Goal: Transaction & Acquisition: Purchase product/service

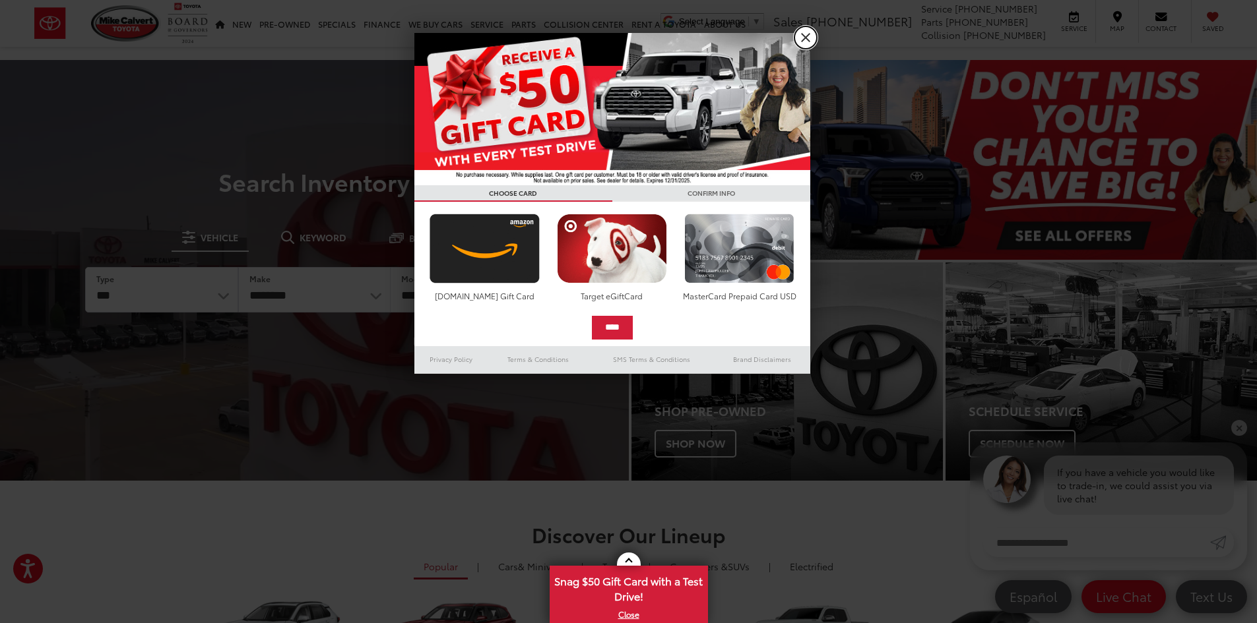
click at [808, 35] on link "X" at bounding box center [805, 37] width 22 height 22
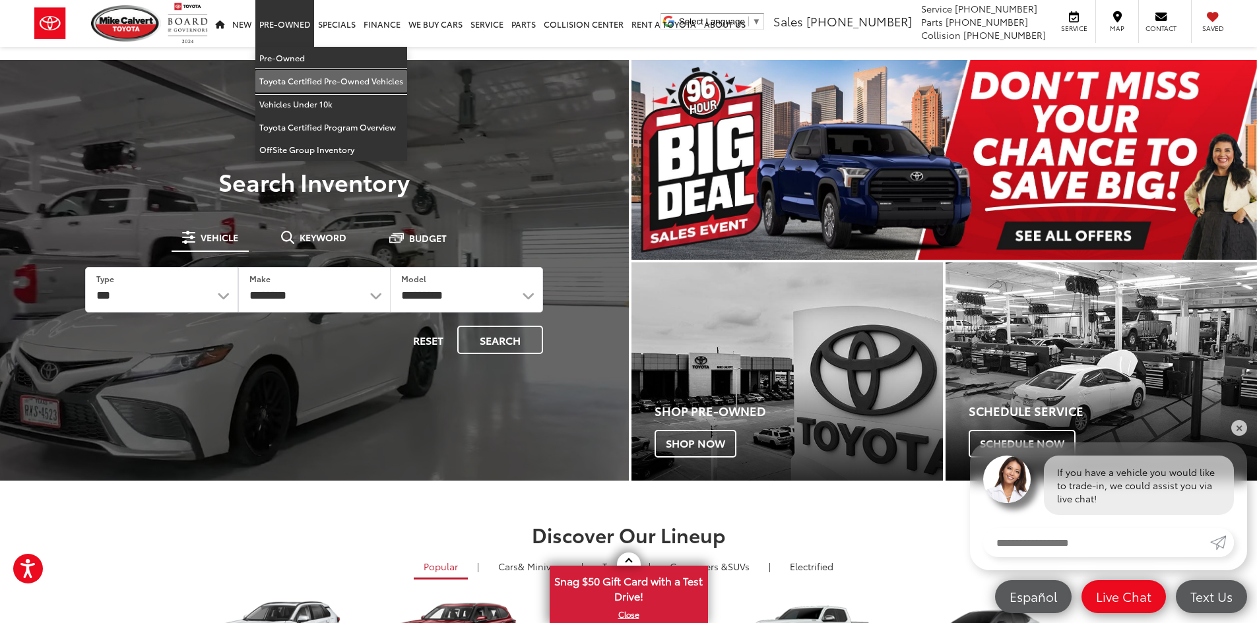
click at [315, 81] on link "Toyota Certified Pre-Owned Vehicles" at bounding box center [331, 81] width 152 height 23
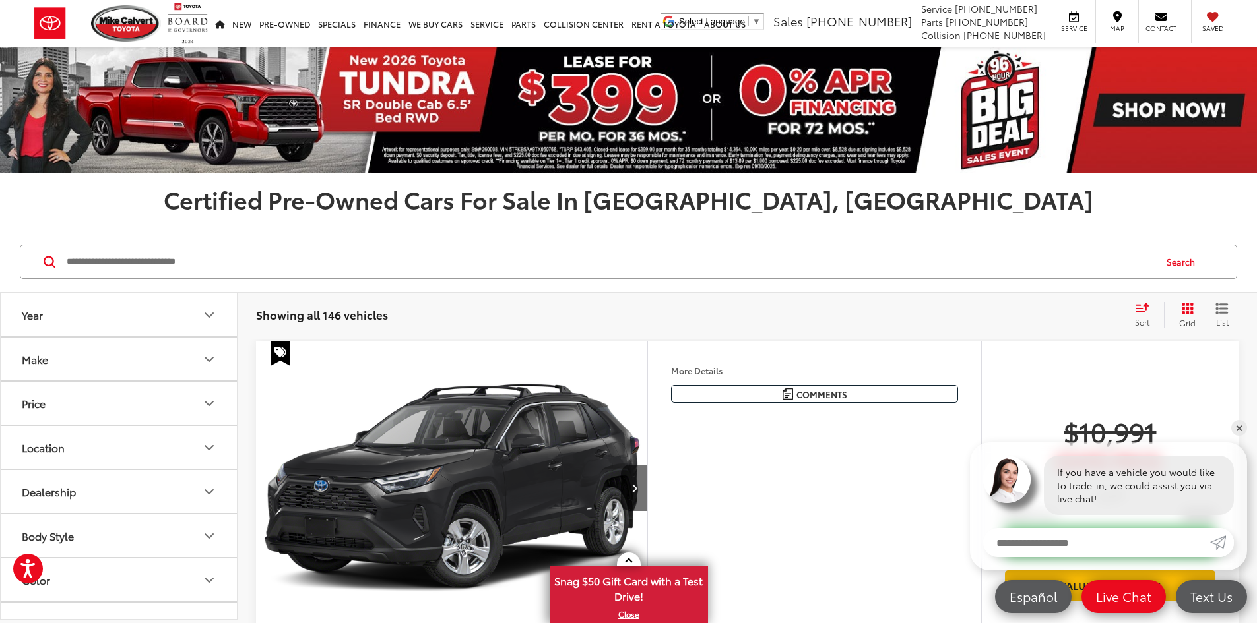
click at [195, 354] on button "Make" at bounding box center [119, 359] width 237 height 43
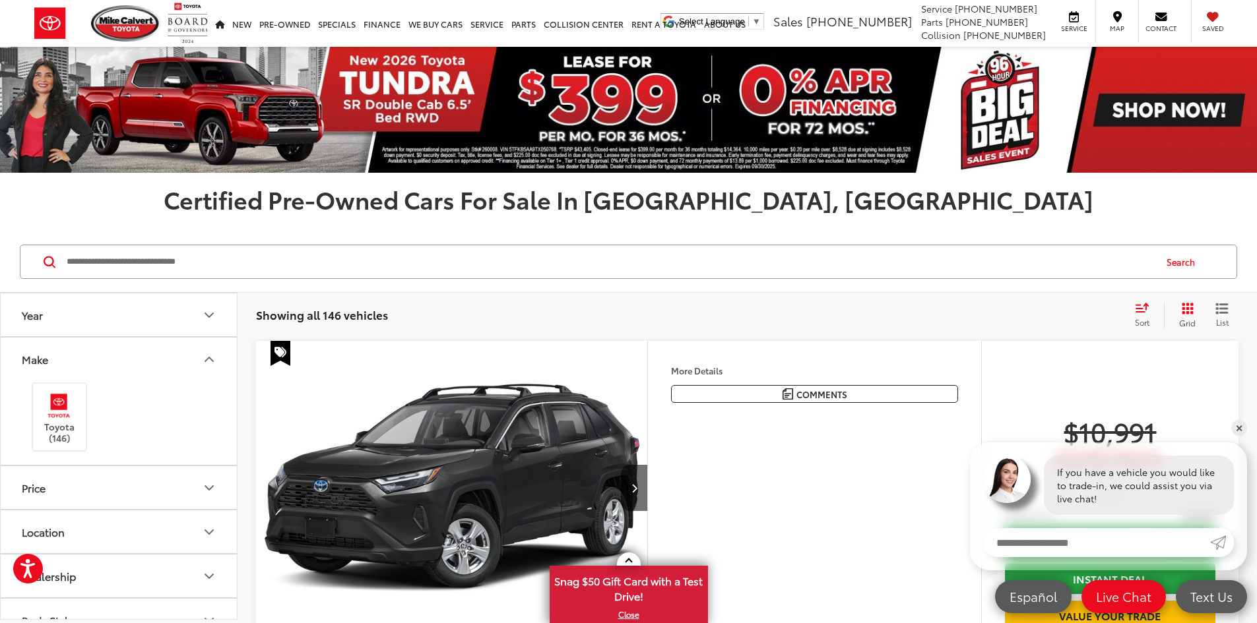
click at [141, 486] on button "Price" at bounding box center [119, 487] width 237 height 43
click at [174, 255] on input "Search by Make, Model, or Keyword" at bounding box center [609, 262] width 1089 height 32
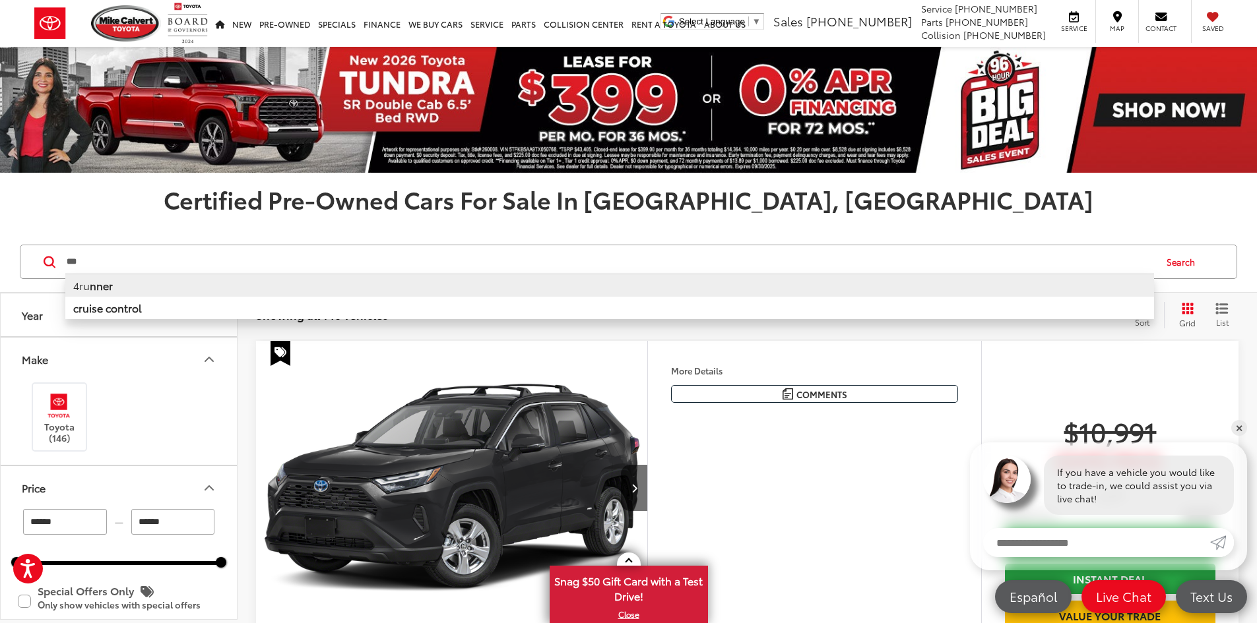
click at [90, 282] on b "nner" at bounding box center [101, 285] width 23 height 15
type input "*******"
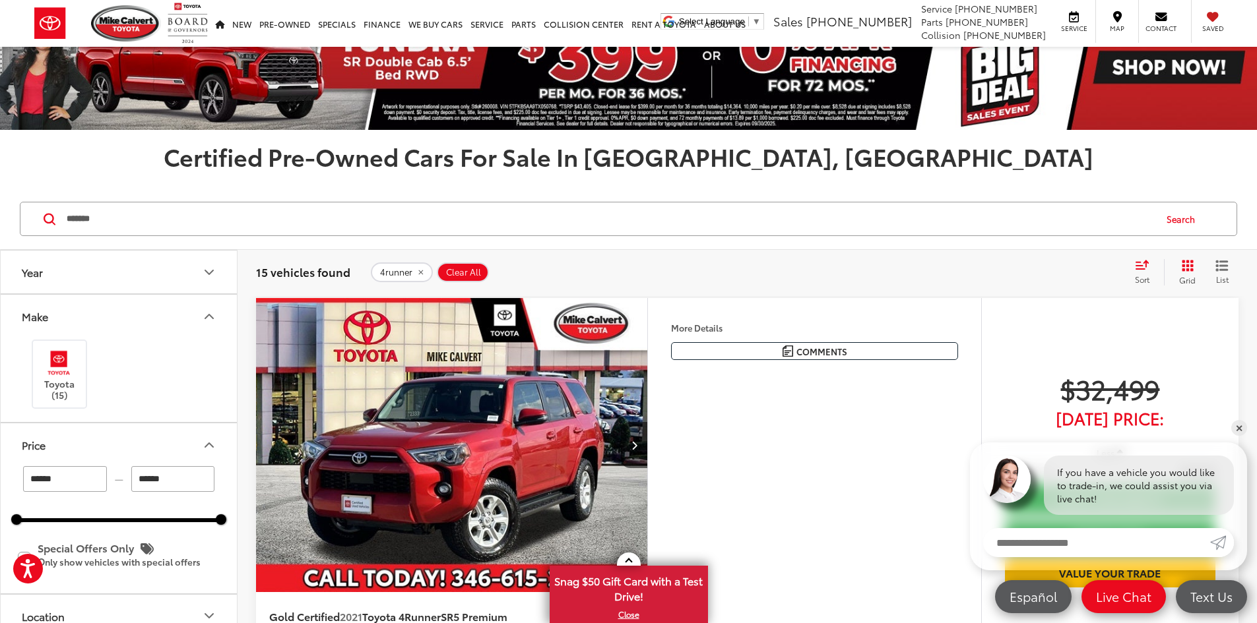
scroll to position [66, 0]
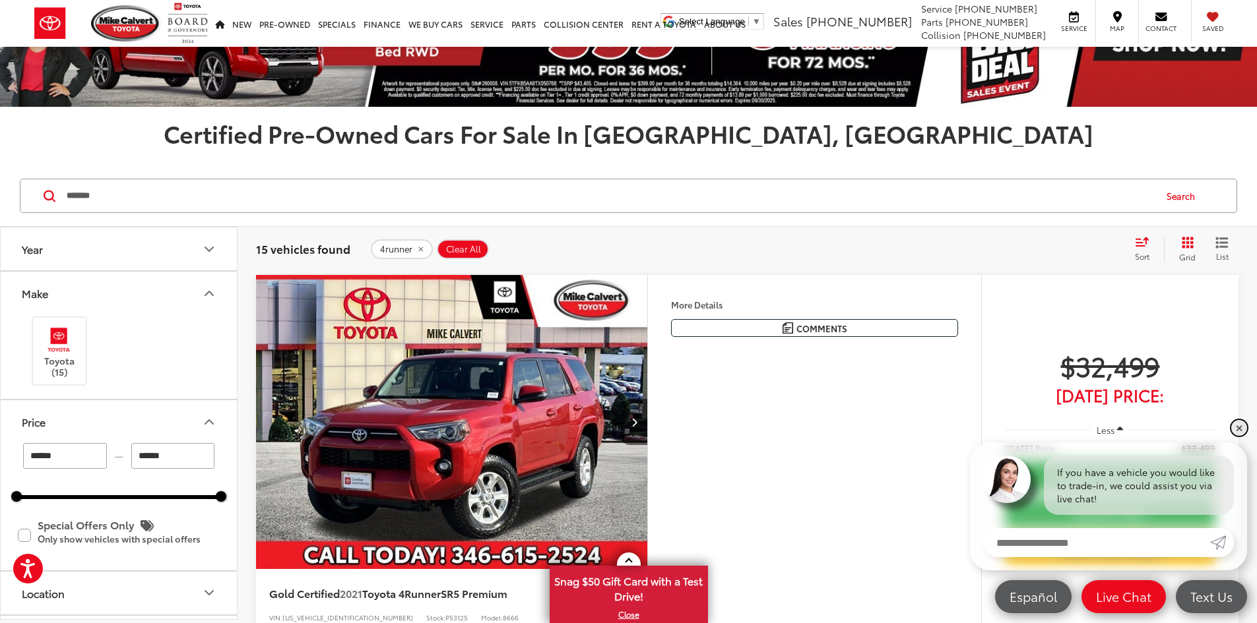
click at [1237, 430] on link "✕" at bounding box center [1239, 428] width 16 height 16
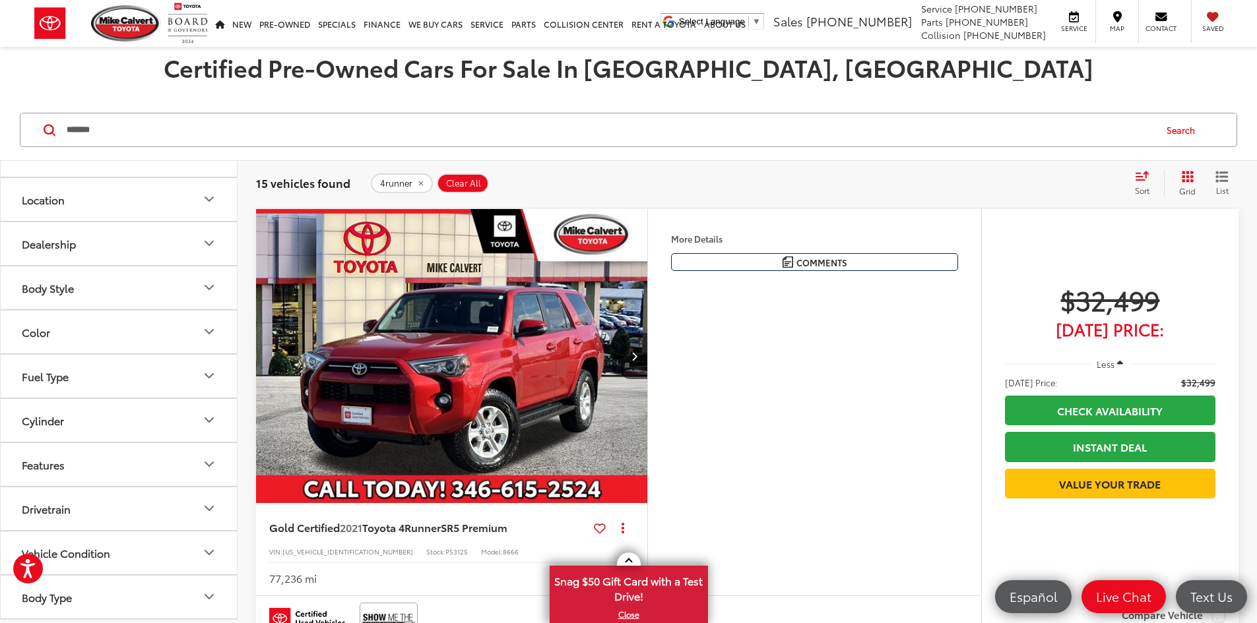
scroll to position [416, 0]
click at [151, 416] on button "Drivetrain" at bounding box center [119, 420] width 237 height 43
click at [20, 453] on label "4WD (13)" at bounding box center [45, 453] width 59 height 22
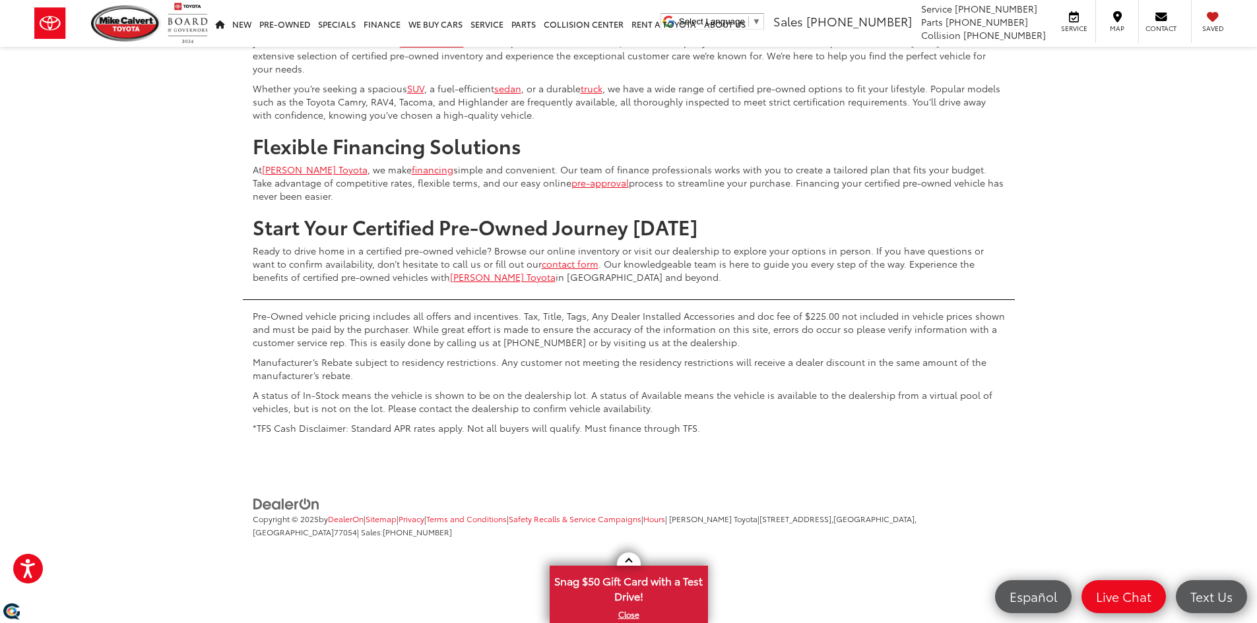
scroll to position [6135, 0]
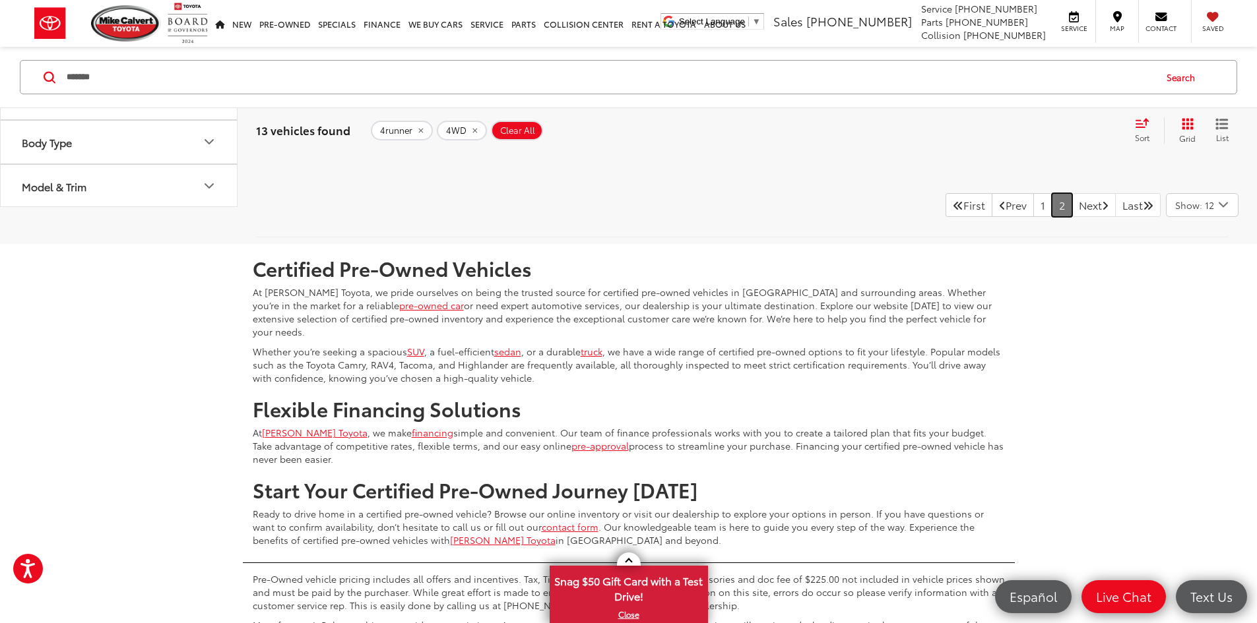
scroll to position [594, 0]
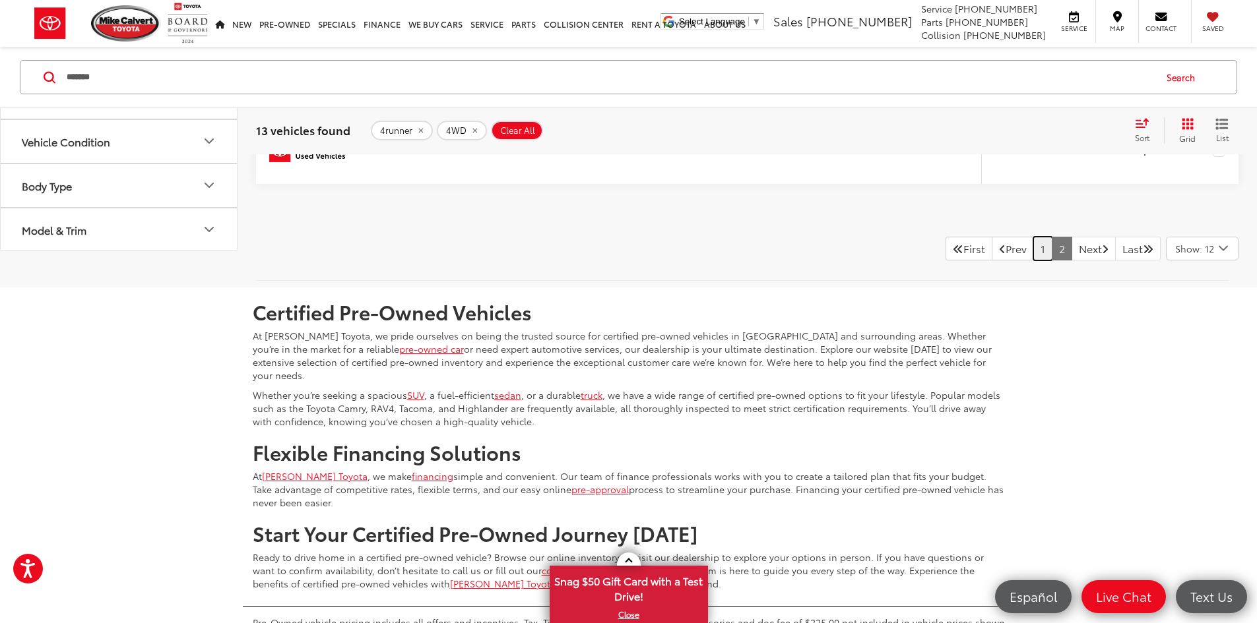
click at [1033, 261] on link "1" at bounding box center [1042, 249] width 19 height 24
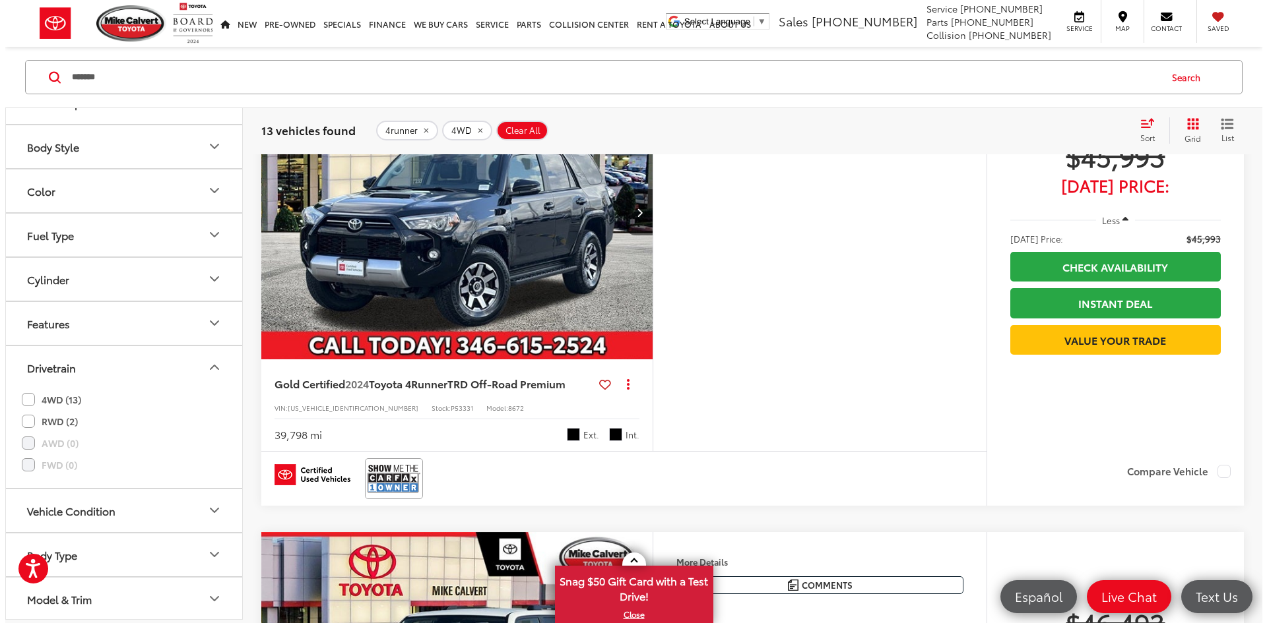
scroll to position [4077, 0]
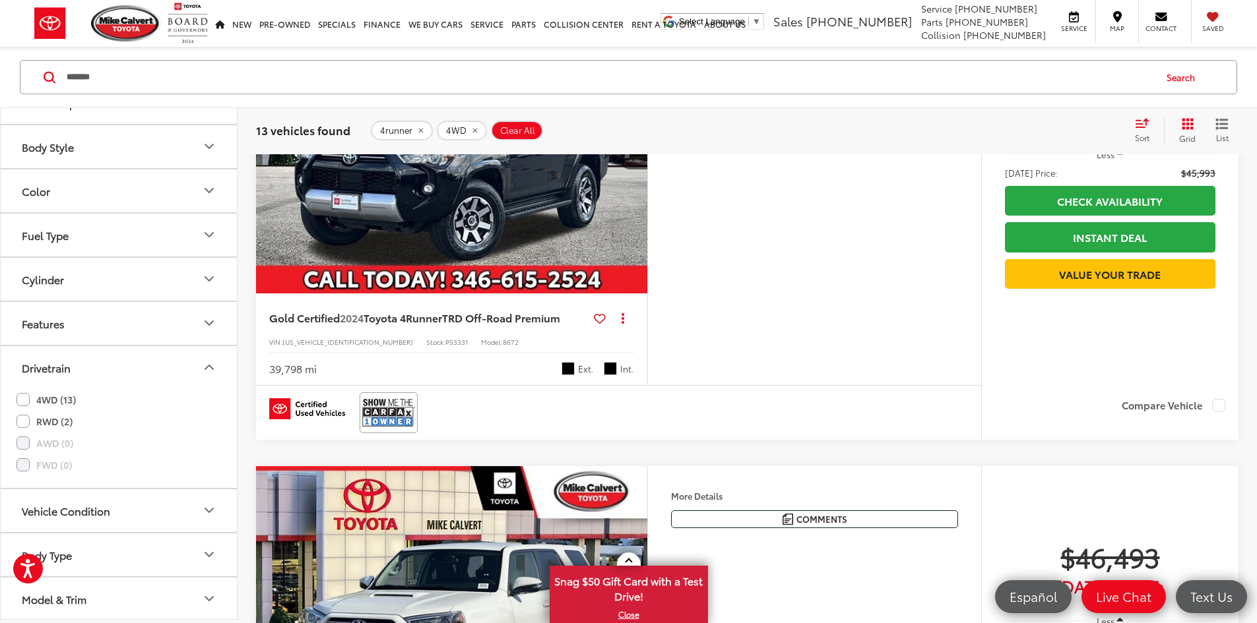
click at [0, 0] on button "More..." at bounding box center [0, 0] width 0 height 0
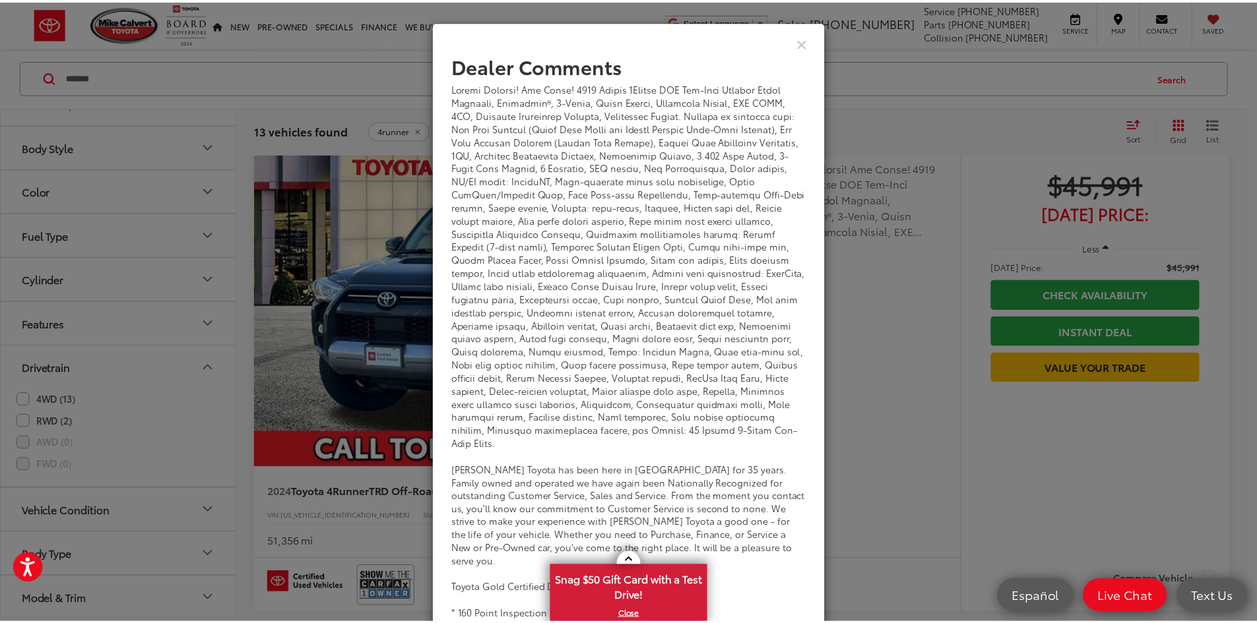
scroll to position [48, 0]
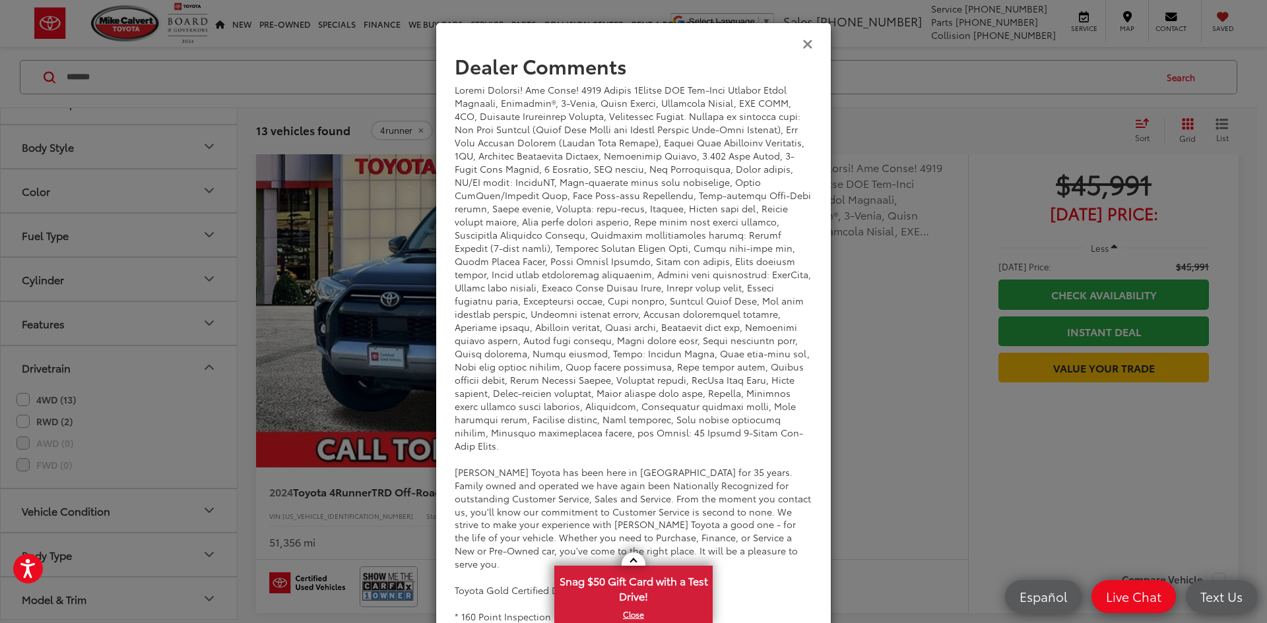
click at [802, 47] on icon "Close" at bounding box center [807, 43] width 11 height 14
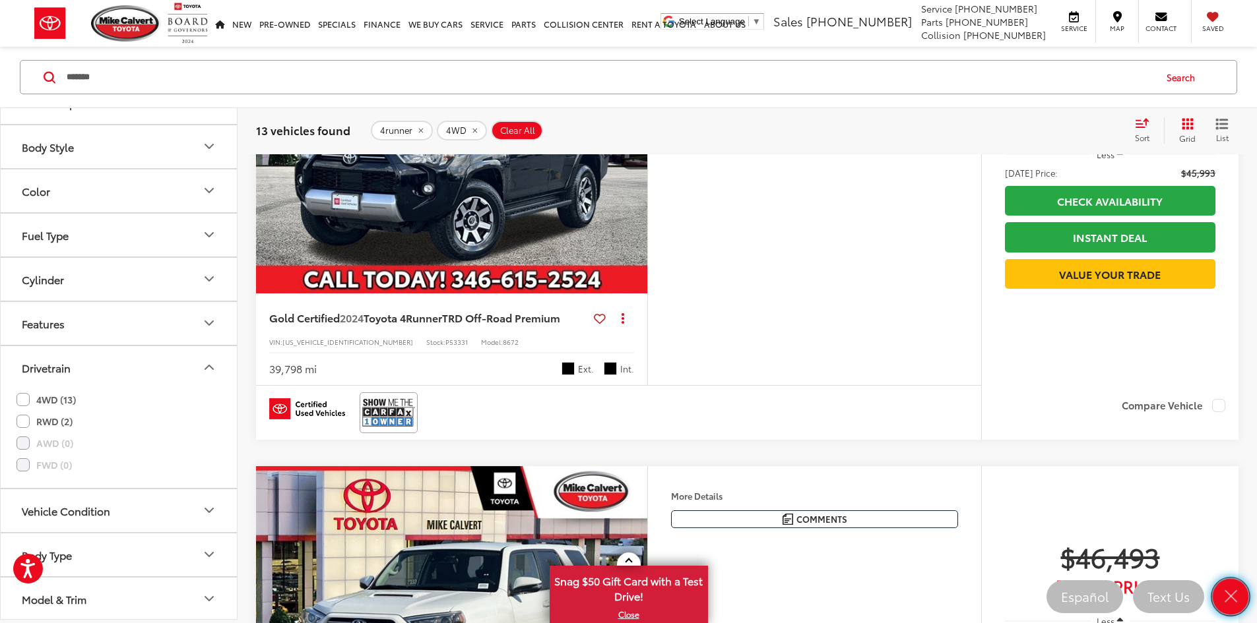
click at [1230, 590] on icon "Close" at bounding box center [1230, 597] width 18 height 18
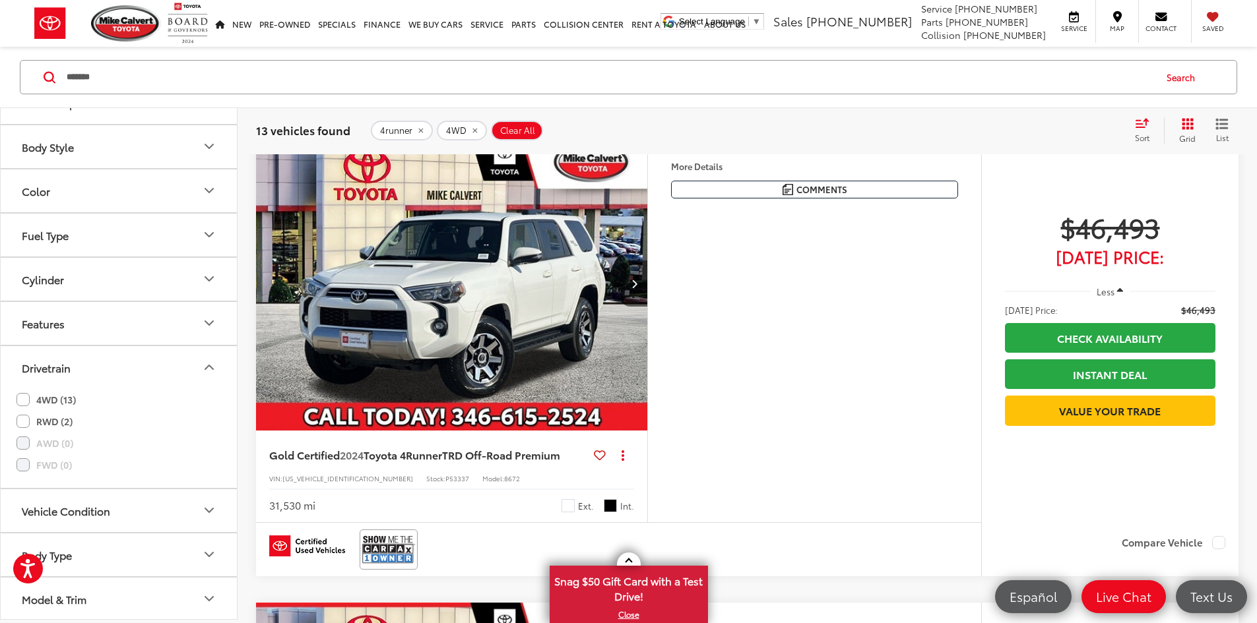
scroll to position [4077, 0]
